Goal: Task Accomplishment & Management: Use online tool/utility

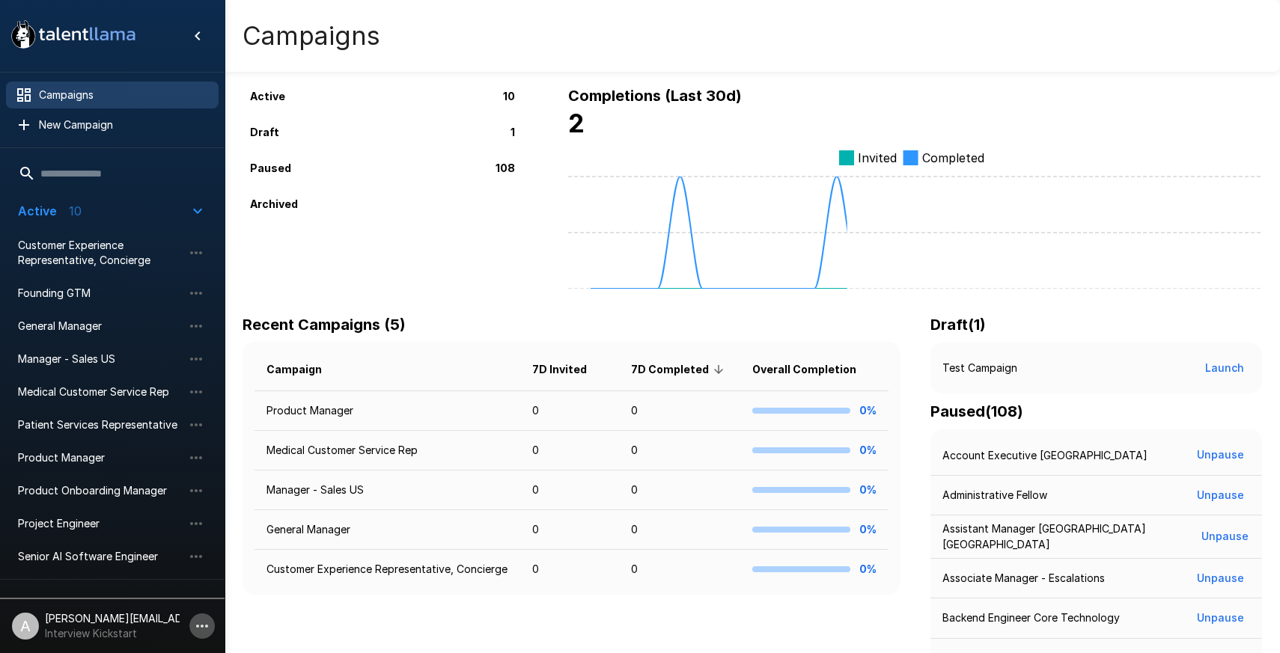
click at [204, 628] on icon "button" at bounding box center [202, 626] width 18 height 18
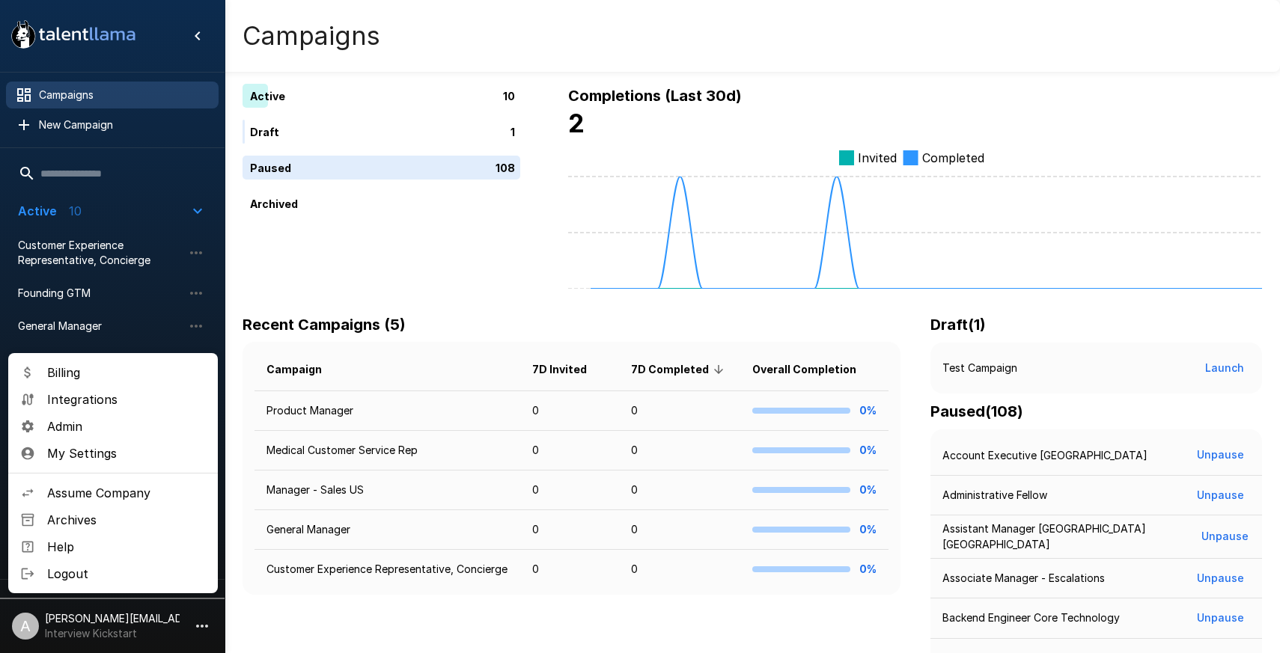
click at [116, 491] on span "Assume Company" at bounding box center [126, 493] width 159 height 18
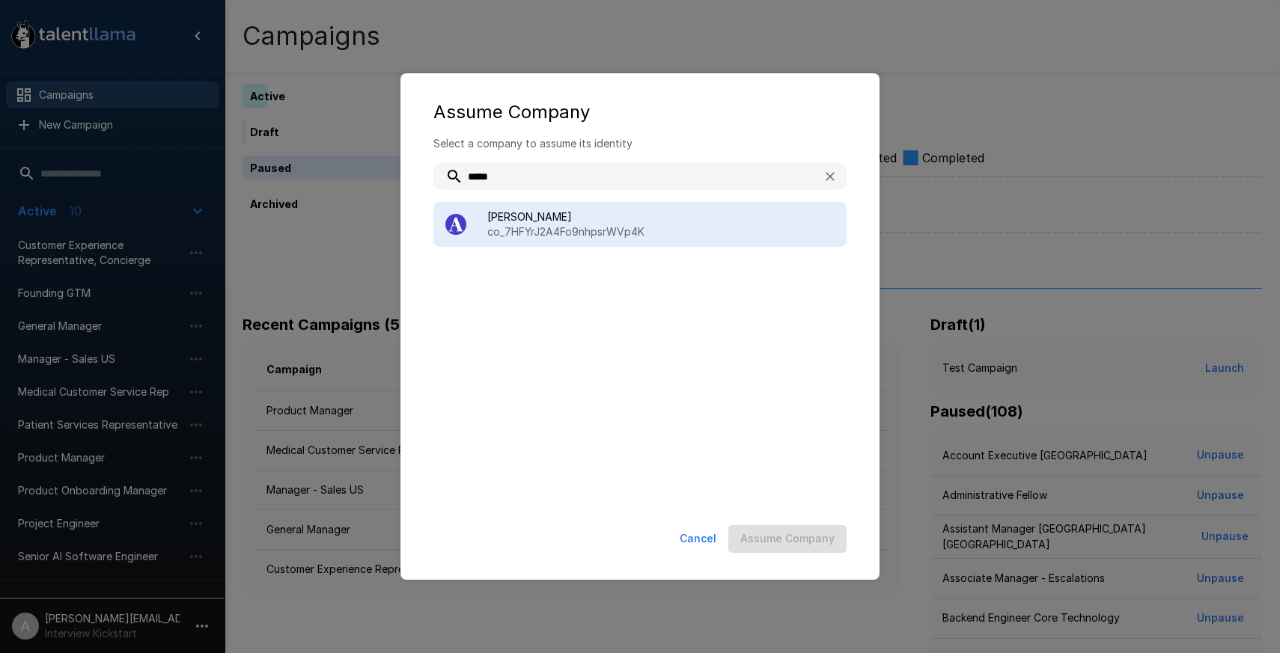
type input "*****"
click at [555, 231] on p "co_7HFYrJ2A4Fo9nhpsrWVp4K" at bounding box center [660, 232] width 347 height 15
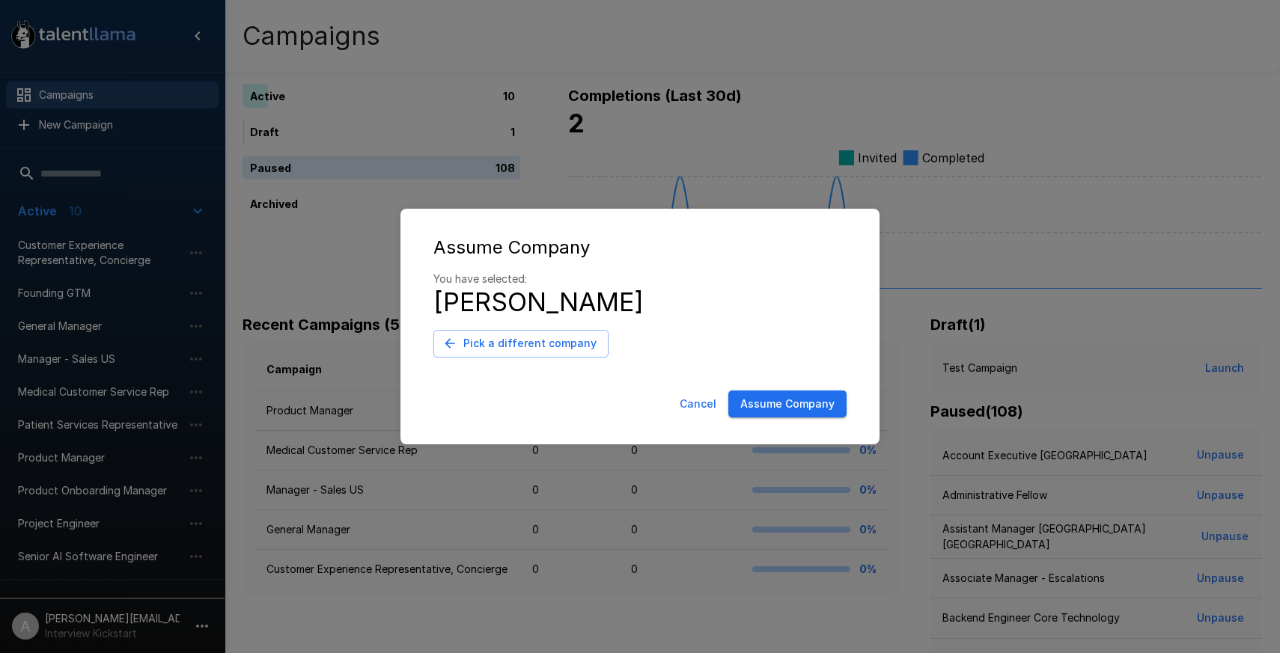
click at [741, 395] on button "Assume Company" at bounding box center [787, 405] width 118 height 28
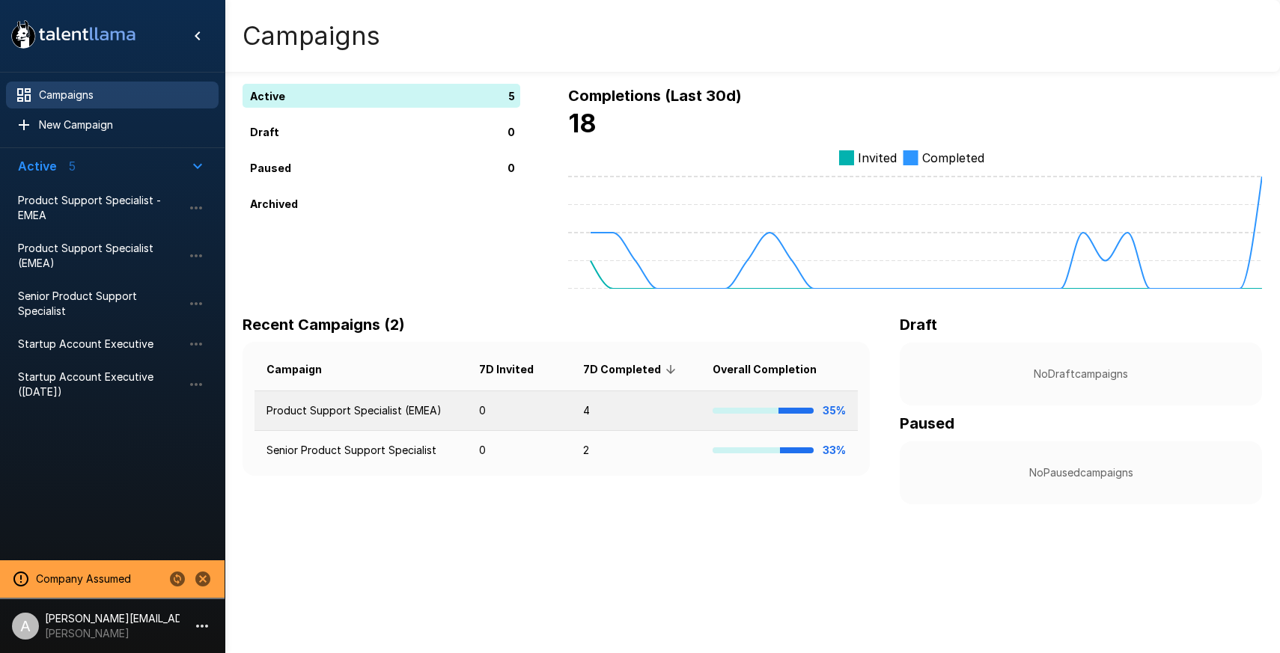
click at [616, 409] on td "4" at bounding box center [635, 411] width 129 height 40
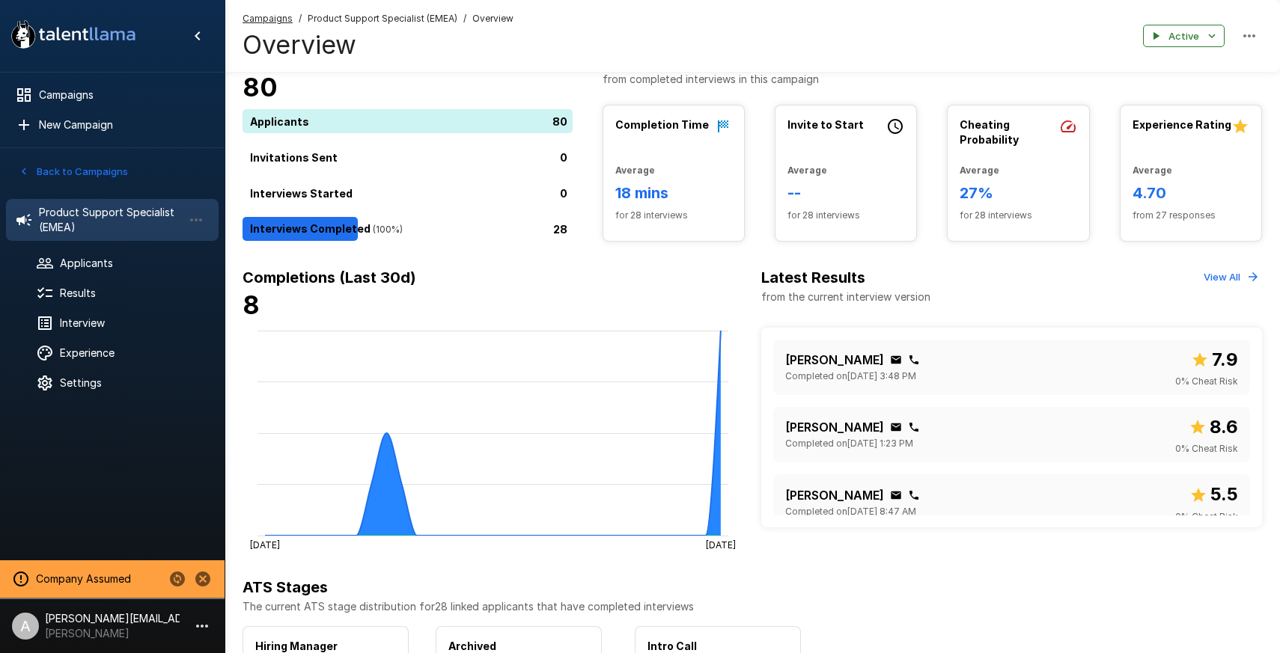
click at [693, 352] on icon "Aug [DATE]" at bounding box center [492, 439] width 501 height 225
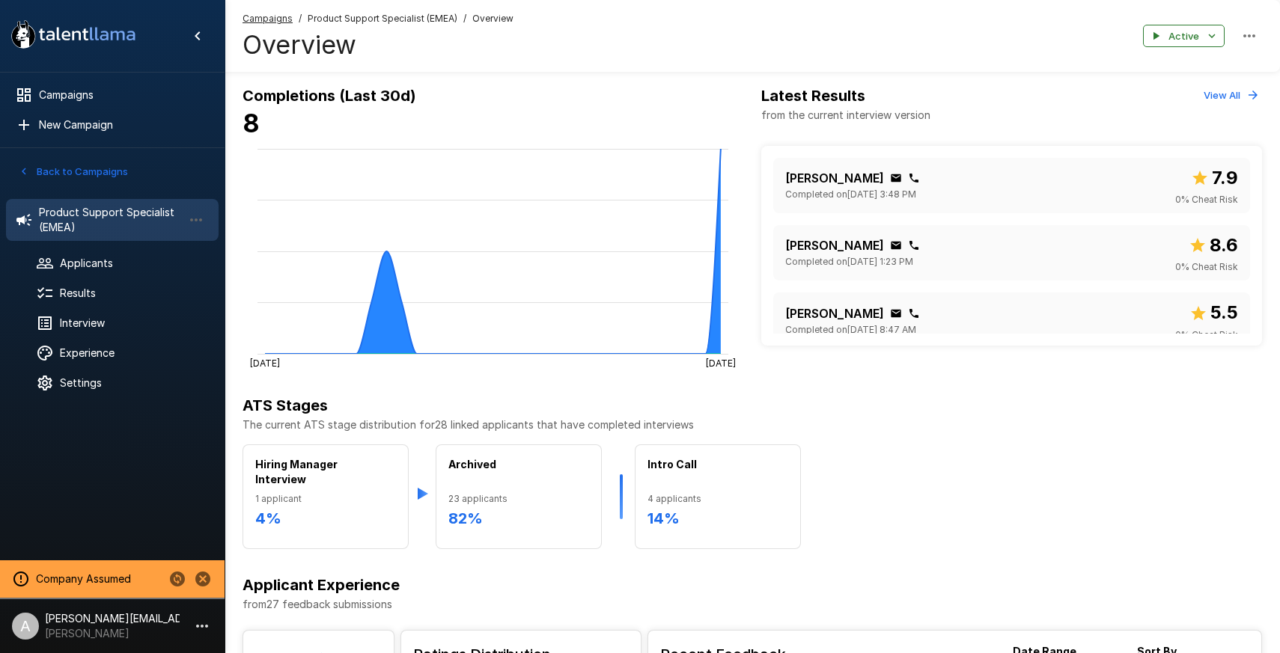
scroll to position [222, 0]
